Goal: Information Seeking & Learning: Compare options

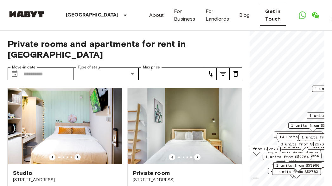
click at [77, 156] on icon "Previous image" at bounding box center [77, 157] width 1 height 3
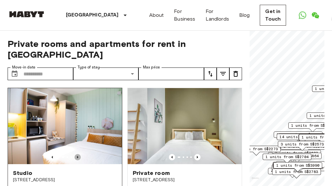
click at [77, 156] on icon "Previous image" at bounding box center [77, 157] width 1 height 3
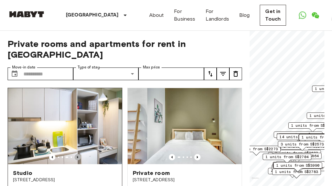
click at [77, 156] on icon "Previous image" at bounding box center [77, 157] width 1 height 3
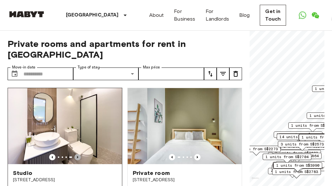
click at [76, 154] on icon "Previous image" at bounding box center [78, 157] width 6 height 6
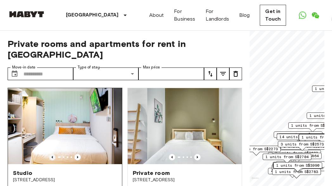
click at [54, 154] on icon "Previous image" at bounding box center [52, 157] width 6 height 6
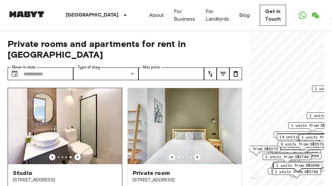
click at [65, 121] on img at bounding box center [65, 126] width 114 height 76
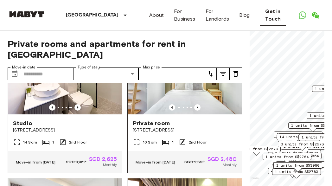
scroll to position [37, 0]
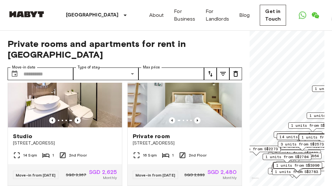
click at [211, 70] on icon "tune" at bounding box center [211, 74] width 8 height 8
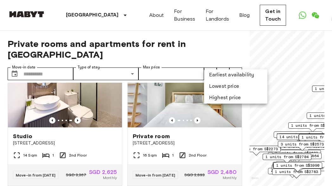
click at [232, 87] on li "Lowest price" at bounding box center [235, 86] width 63 height 11
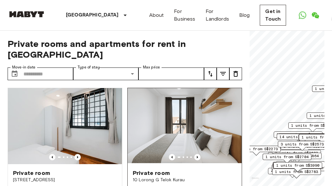
click at [208, 112] on img at bounding box center [185, 126] width 114 height 76
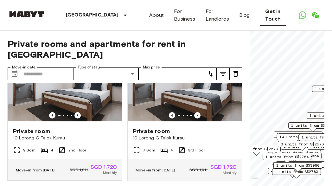
scroll to position [1177, 0]
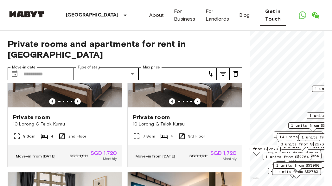
click at [95, 85] on img at bounding box center [65, 70] width 114 height 76
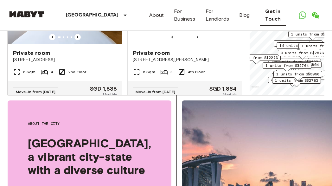
scroll to position [1815, 0]
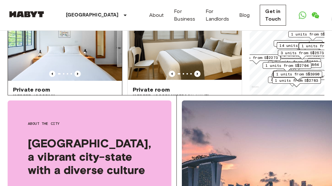
click at [71, 53] on img at bounding box center [65, 43] width 114 height 76
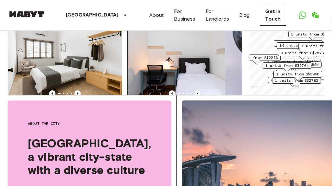
scroll to position [2624, 0]
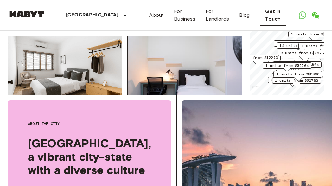
click at [189, 66] on img at bounding box center [185, 74] width 114 height 76
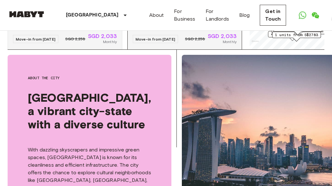
scroll to position [2550, 0]
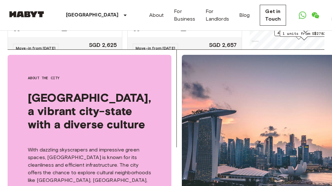
scroll to position [308, 0]
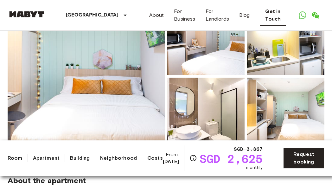
scroll to position [91, 0]
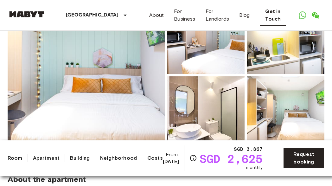
click at [206, 106] on img at bounding box center [205, 117] width 77 height 83
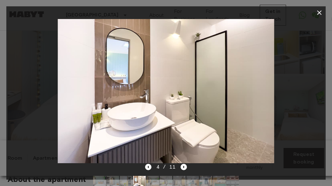
click at [185, 164] on div "4 / 11" at bounding box center [166, 167] width 42 height 8
click at [184, 166] on icon "Next image" at bounding box center [184, 167] width 6 height 6
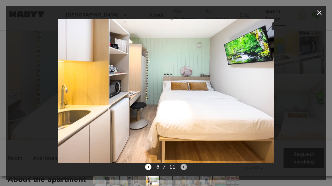
click at [184, 166] on icon "Next image" at bounding box center [184, 167] width 6 height 6
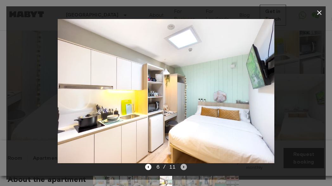
click at [184, 166] on icon "Next image" at bounding box center [184, 167] width 6 height 6
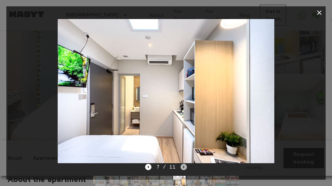
click at [184, 166] on icon "Next image" at bounding box center [184, 167] width 6 height 6
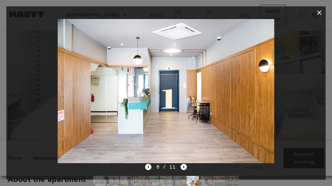
click at [184, 166] on icon "Next image" at bounding box center [184, 167] width 6 height 6
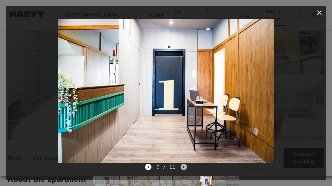
click at [184, 166] on icon "Next image" at bounding box center [184, 167] width 6 height 6
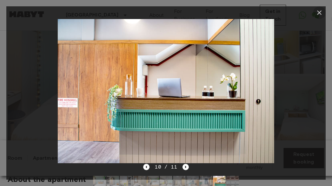
click at [320, 13] on icon "button" at bounding box center [319, 12] width 4 height 4
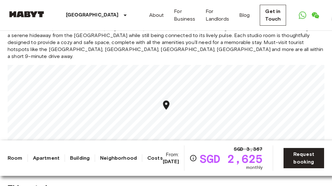
scroll to position [594, 0]
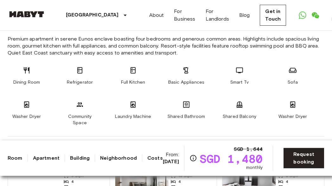
scroll to position [365, 0]
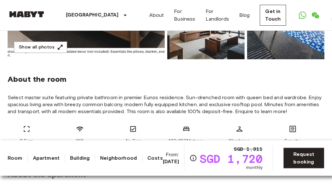
scroll to position [228, 0]
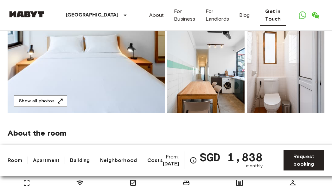
scroll to position [91, 0]
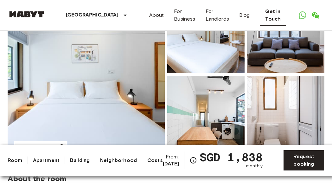
click at [303, 104] on img at bounding box center [285, 117] width 77 height 83
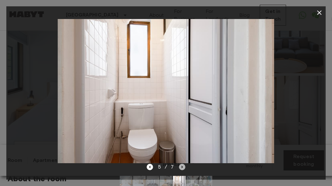
click at [182, 167] on icon "Next image" at bounding box center [182, 167] width 1 height 3
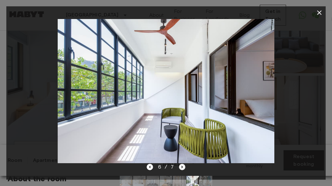
click at [183, 167] on icon "Next image" at bounding box center [182, 167] width 6 height 6
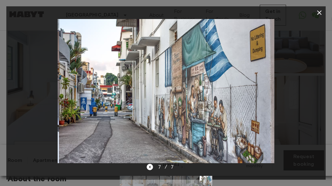
click at [183, 167] on div "7 / 7" at bounding box center [166, 167] width 39 height 8
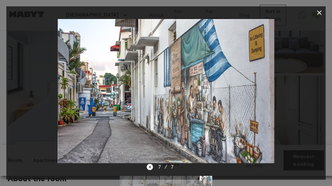
click at [149, 165] on icon "Previous image" at bounding box center [150, 167] width 6 height 6
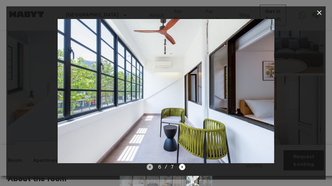
click at [150, 167] on icon "Previous image" at bounding box center [149, 167] width 1 height 3
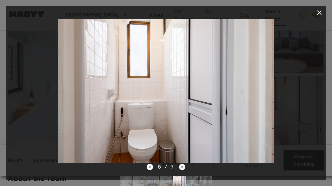
click at [182, 168] on icon "Next image" at bounding box center [182, 167] width 6 height 6
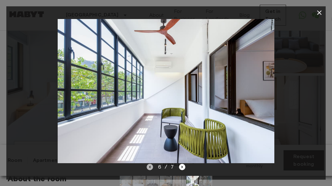
click at [150, 167] on icon "Previous image" at bounding box center [149, 167] width 1 height 3
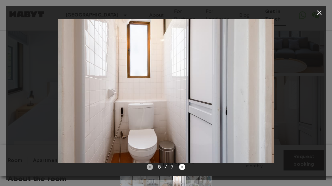
click at [150, 167] on icon "Previous image" at bounding box center [150, 167] width 6 height 6
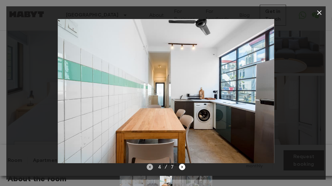
click at [149, 167] on icon "Previous image" at bounding box center [150, 167] width 6 height 6
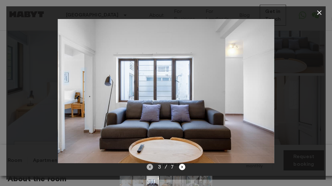
click at [149, 167] on icon "Previous image" at bounding box center [150, 167] width 6 height 6
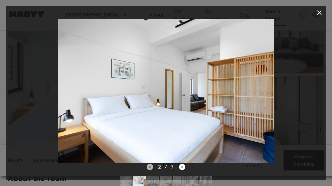
click at [149, 167] on icon "Previous image" at bounding box center [150, 167] width 6 height 6
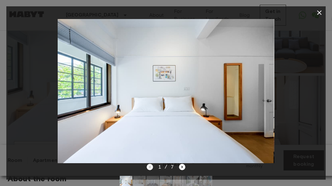
click at [149, 167] on div "1 / 7" at bounding box center [166, 167] width 39 height 8
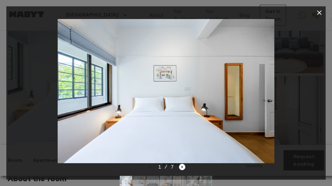
click at [320, 12] on icon "button" at bounding box center [319, 12] width 4 height 4
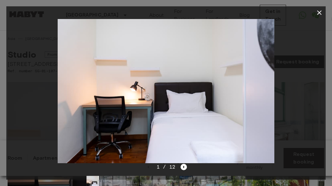
scroll to position [46, 0]
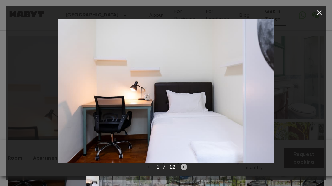
drag, startPoint x: 185, startPoint y: 165, endPoint x: 183, endPoint y: 167, distance: 3.3
click at [184, 165] on icon "Next image" at bounding box center [184, 167] width 6 height 6
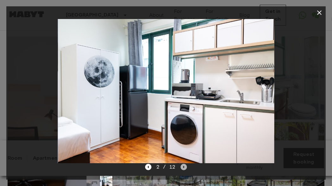
click at [184, 166] on icon "Next image" at bounding box center [184, 167] width 6 height 6
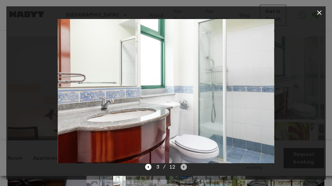
click at [184, 166] on icon "Next image" at bounding box center [184, 167] width 6 height 6
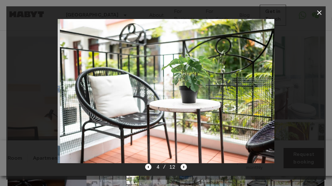
click at [184, 166] on icon "Next image" at bounding box center [184, 167] width 6 height 6
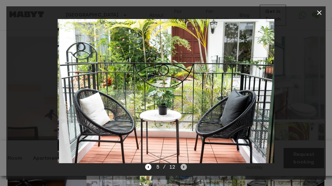
click at [185, 167] on icon "Next image" at bounding box center [184, 167] width 6 height 6
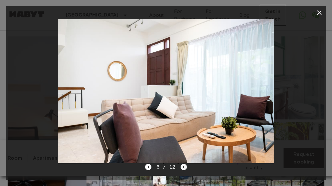
click at [185, 167] on icon "Next image" at bounding box center [184, 167] width 6 height 6
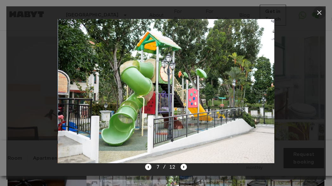
click at [321, 11] on icon "button" at bounding box center [319, 12] width 4 height 4
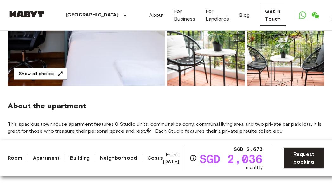
scroll to position [183, 0]
